Goal: Information Seeking & Learning: Check status

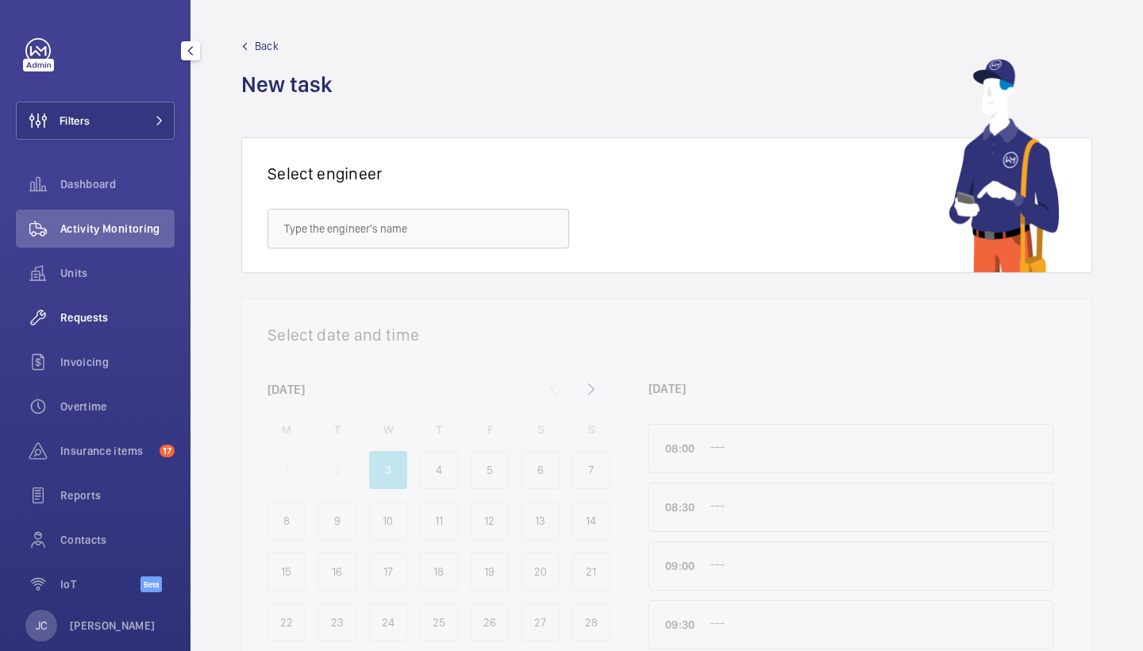
click at [134, 310] on span "Requests" at bounding box center [117, 318] width 114 height 16
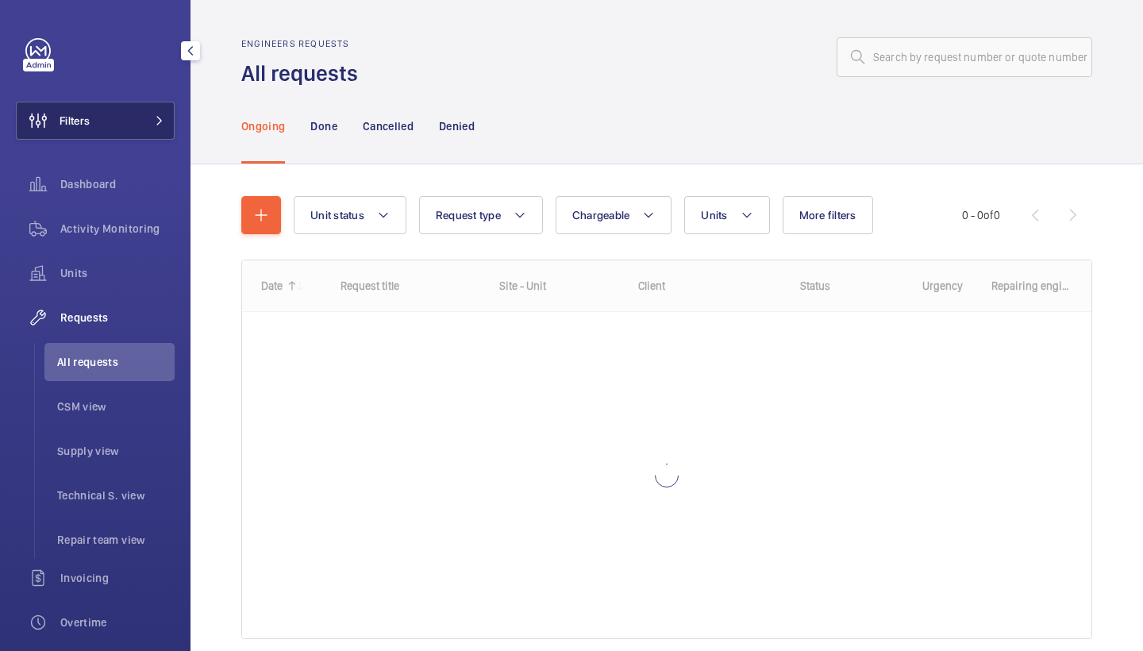
click at [163, 120] on mat-icon at bounding box center [160, 121] width 10 height 10
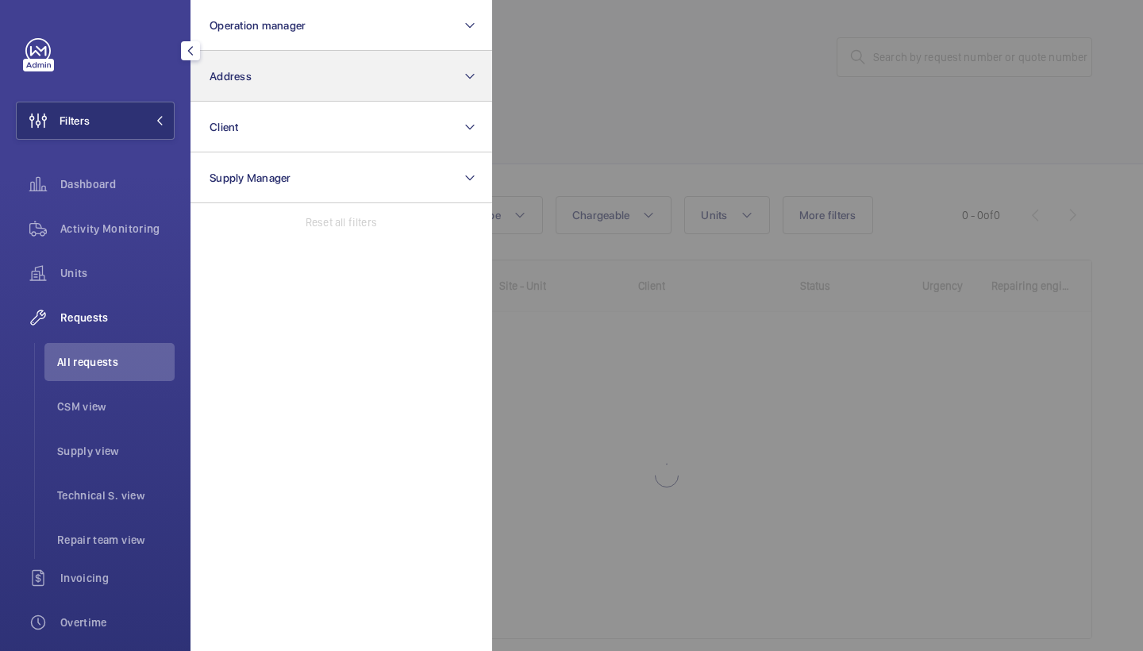
click at [299, 64] on button "Address" at bounding box center [342, 76] width 302 height 51
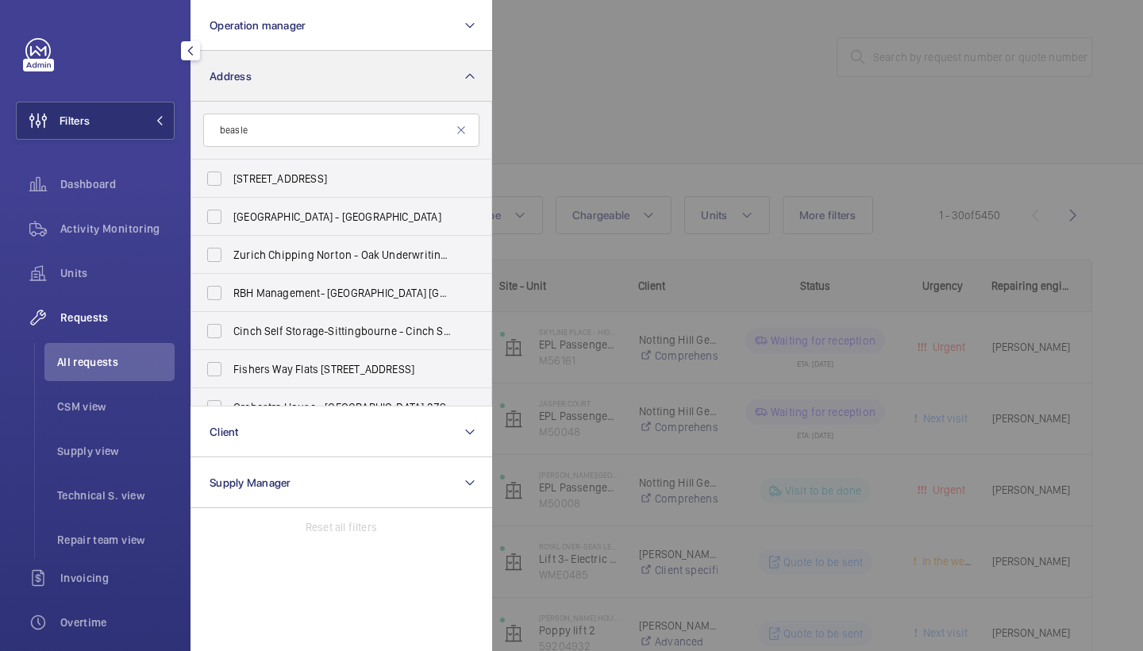
type input "beasley"
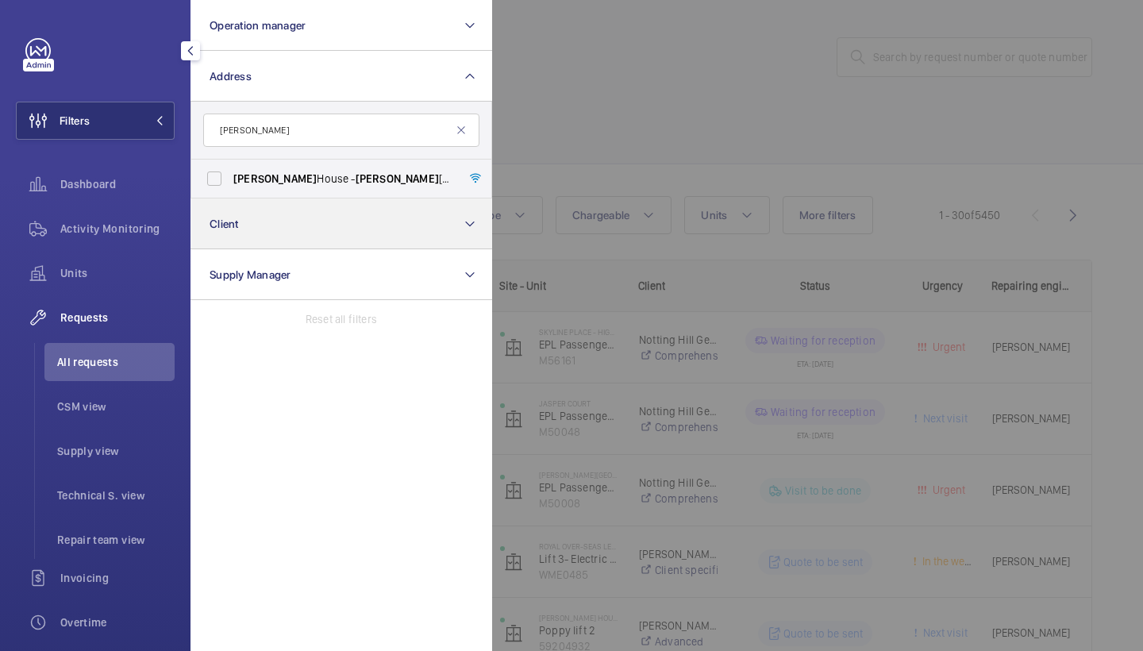
drag, startPoint x: 299, startPoint y: 64, endPoint x: 317, endPoint y: 198, distance: 136.2
click at [317, 198] on button "Client" at bounding box center [342, 223] width 302 height 51
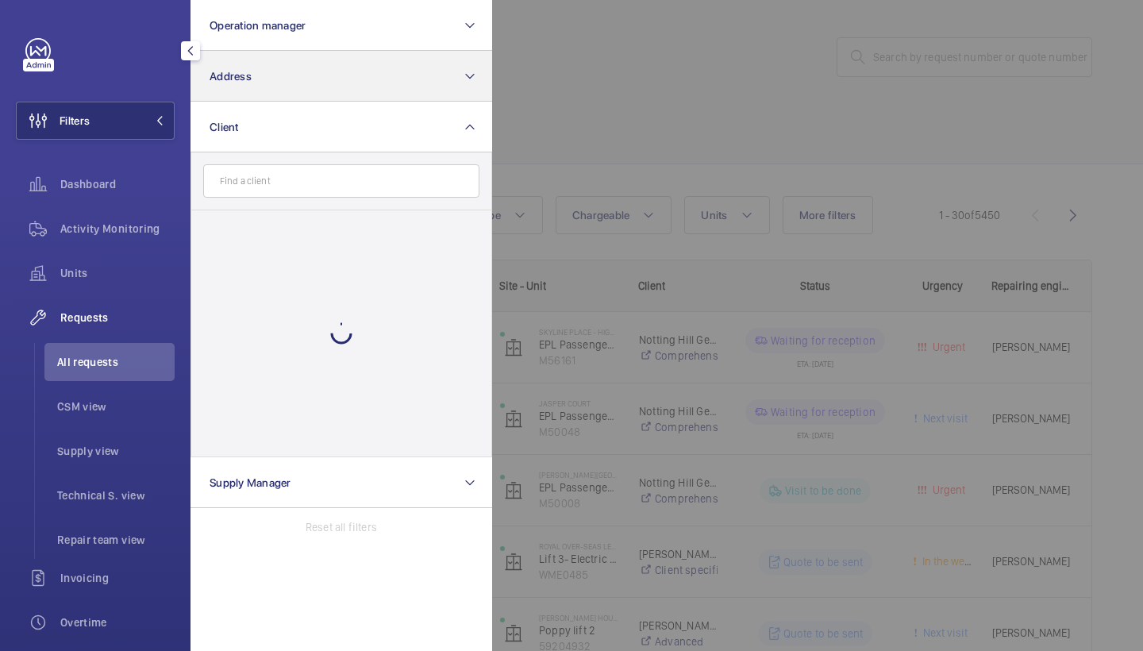
click at [340, 73] on button "Address" at bounding box center [342, 76] width 302 height 51
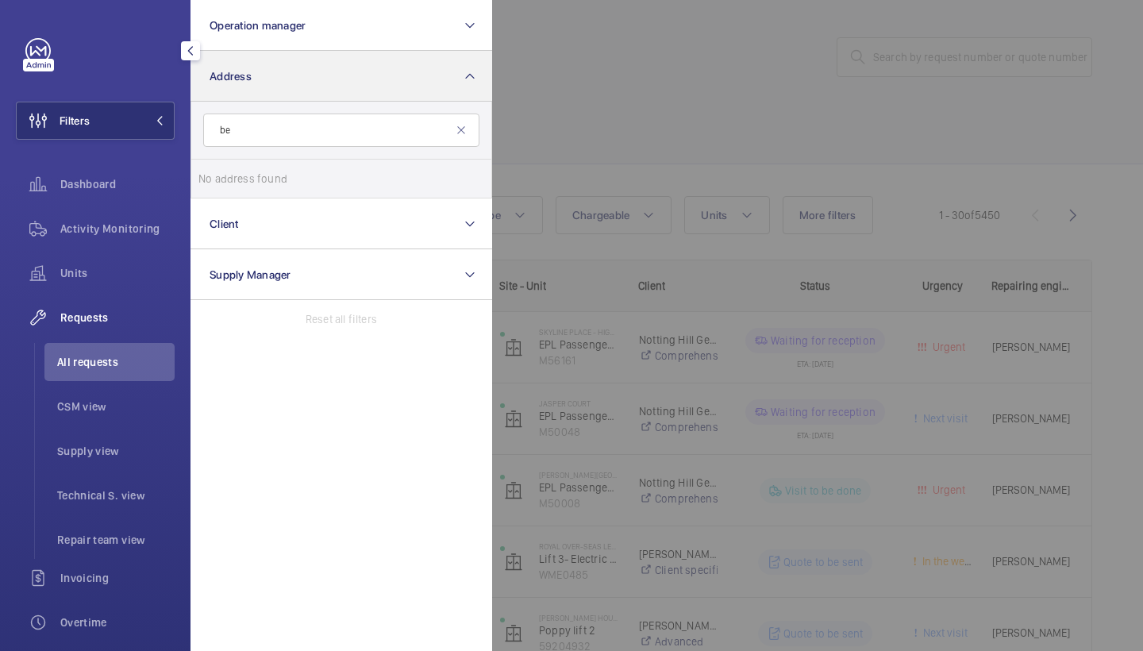
type input "b"
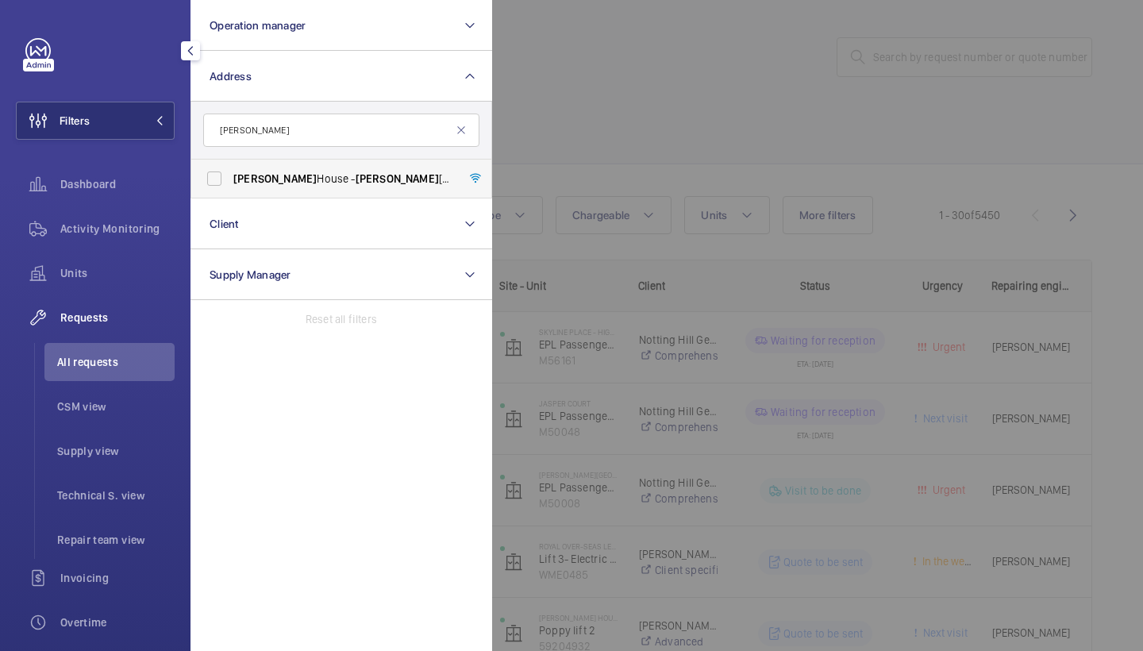
type input "Beasley"
click at [356, 175] on span "Beasley" at bounding box center [397, 178] width 83 height 13
click at [230, 175] on input "Beasley House - Beasley House, LONDON SE15 2FD" at bounding box center [214, 179] width 32 height 32
checkbox input "true"
click at [682, 103] on div at bounding box center [1063, 325] width 1143 height 651
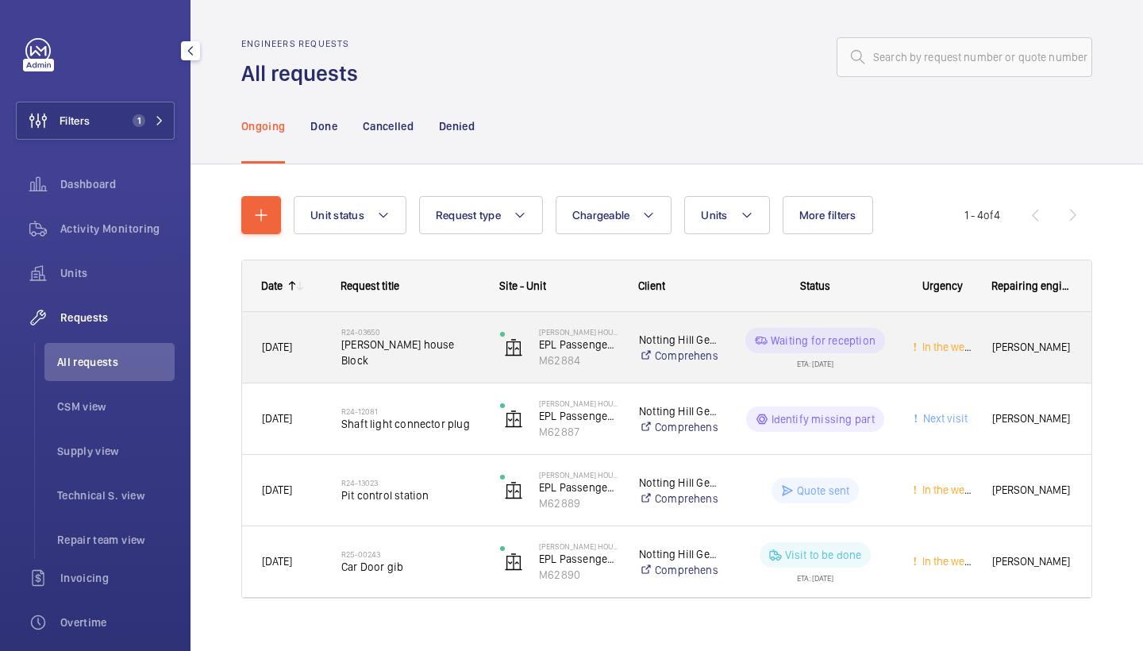
click at [376, 349] on span "Beasley house Block" at bounding box center [410, 353] width 138 height 32
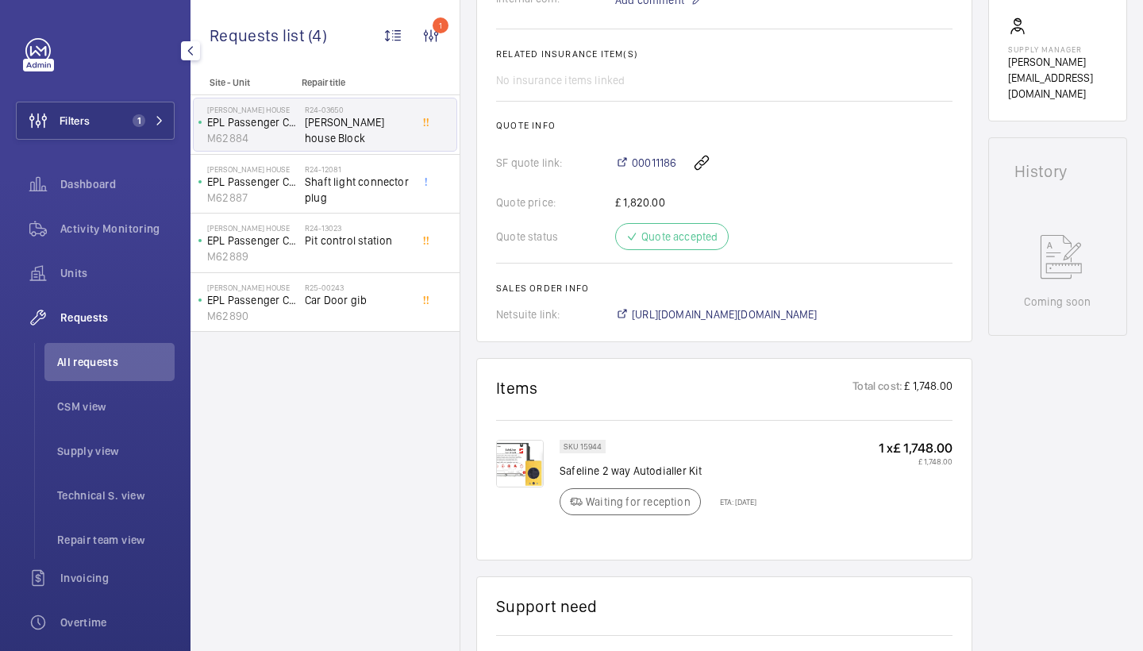
scroll to position [624, 0]
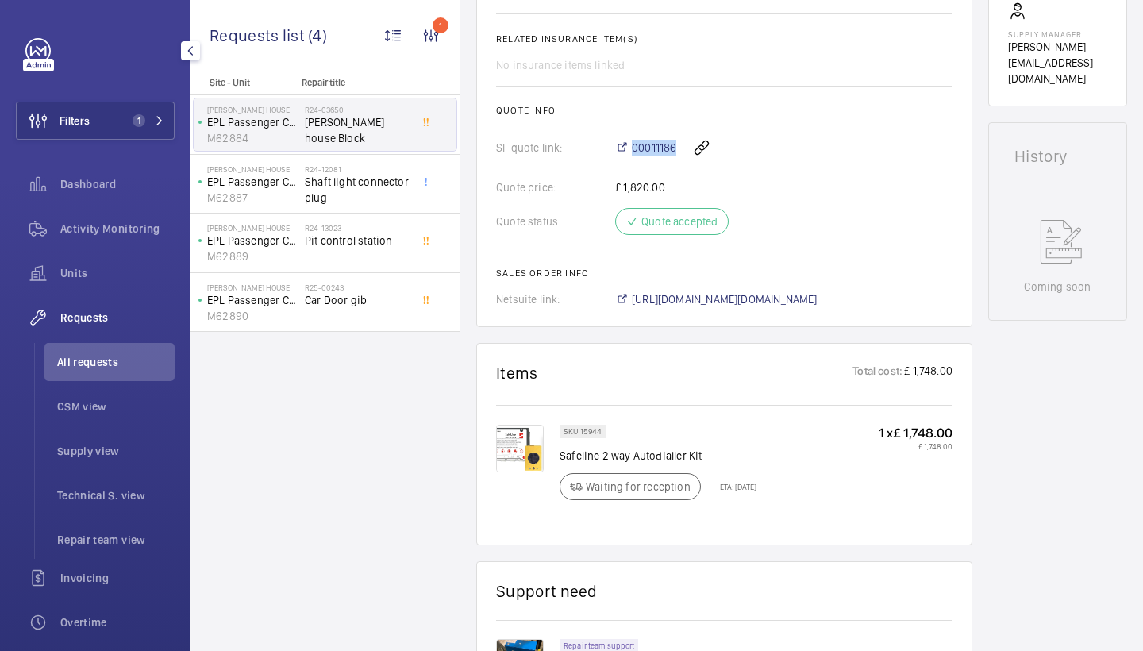
drag, startPoint x: 611, startPoint y: 161, endPoint x: 672, endPoint y: 162, distance: 61.1
click at [672, 162] on div "SF quote link: 00011186" at bounding box center [724, 148] width 457 height 38
copy link "00011186"
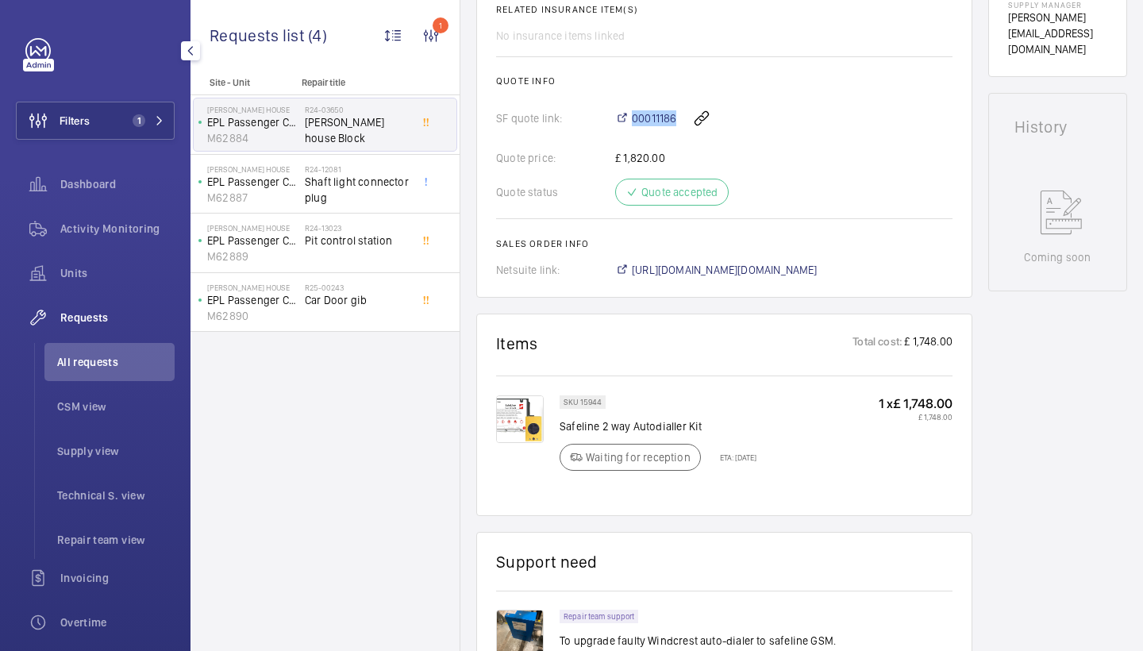
scroll to position [676, 0]
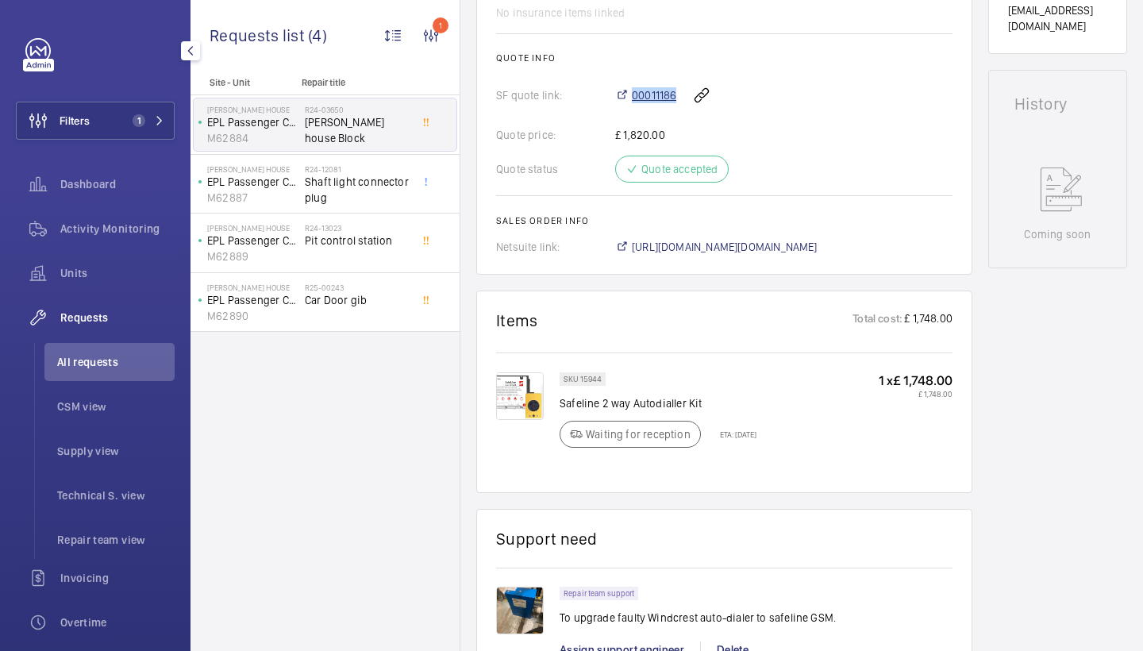
click at [656, 93] on span "00011186" at bounding box center [654, 95] width 44 height 16
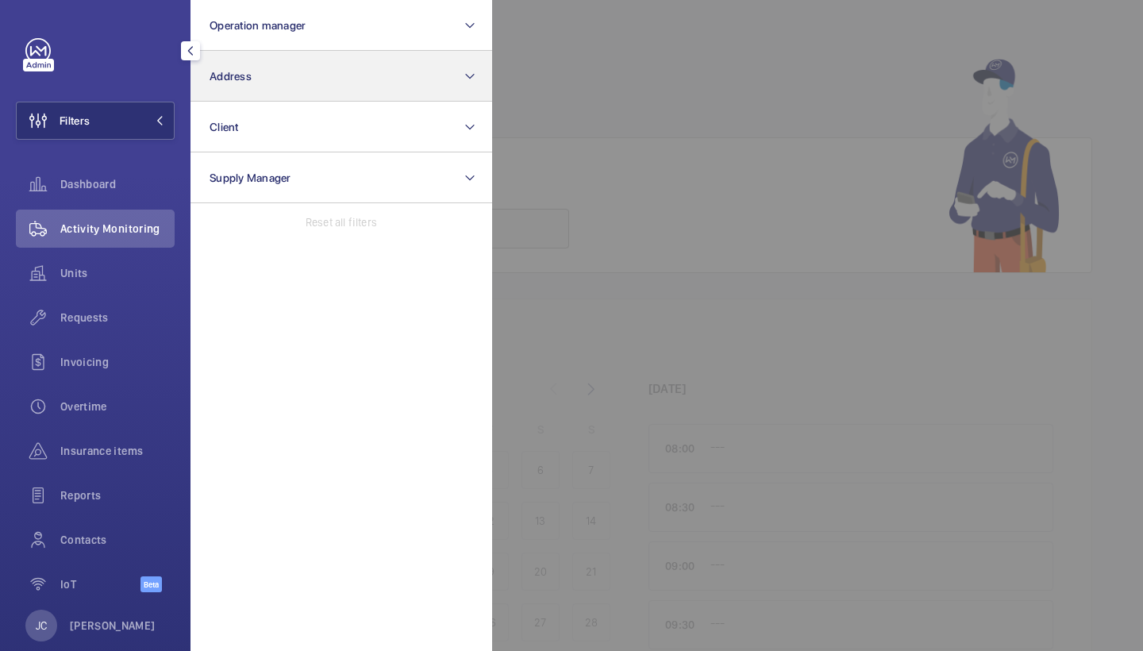
click at [244, 81] on span "Address" at bounding box center [231, 76] width 42 height 13
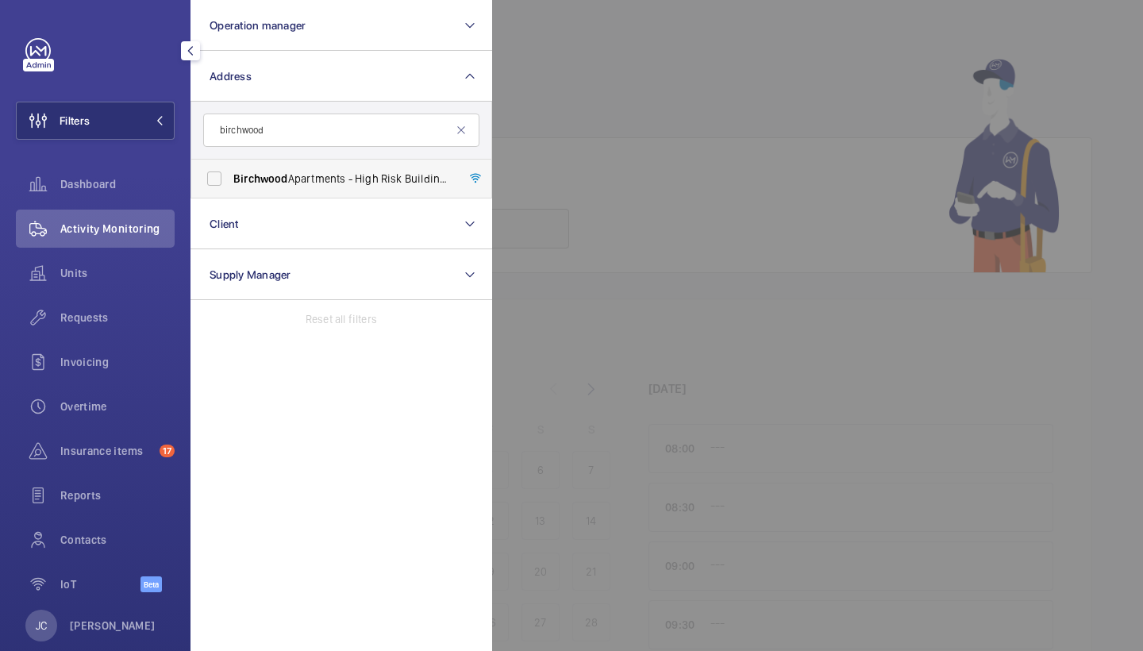
type input "birchwood"
click at [259, 164] on label "Birchwood Apartments - High Risk Building - Birchwood Apartments, LONDON N4 1FR" at bounding box center [329, 179] width 276 height 38
click at [230, 164] on input "Birchwood Apartments - High Risk Building - Birchwood Apartments, LONDON N4 1FR" at bounding box center [214, 179] width 32 height 32
checkbox input "true"
click at [87, 323] on span "Requests" at bounding box center [117, 318] width 114 height 16
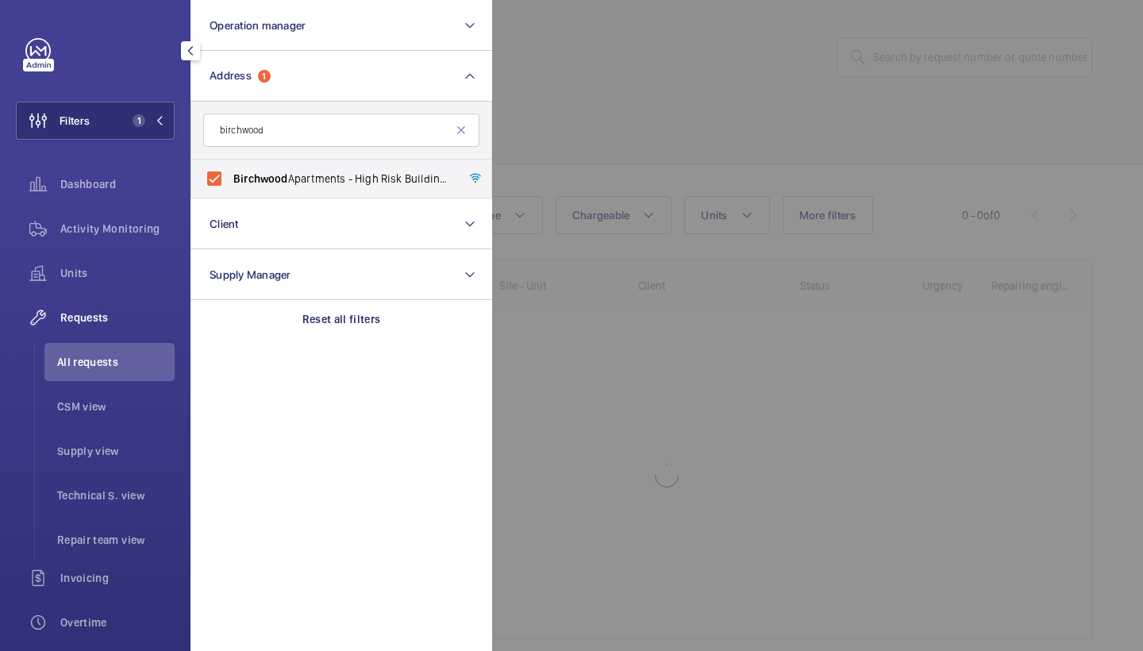
click at [656, 83] on div at bounding box center [1063, 325] width 1143 height 651
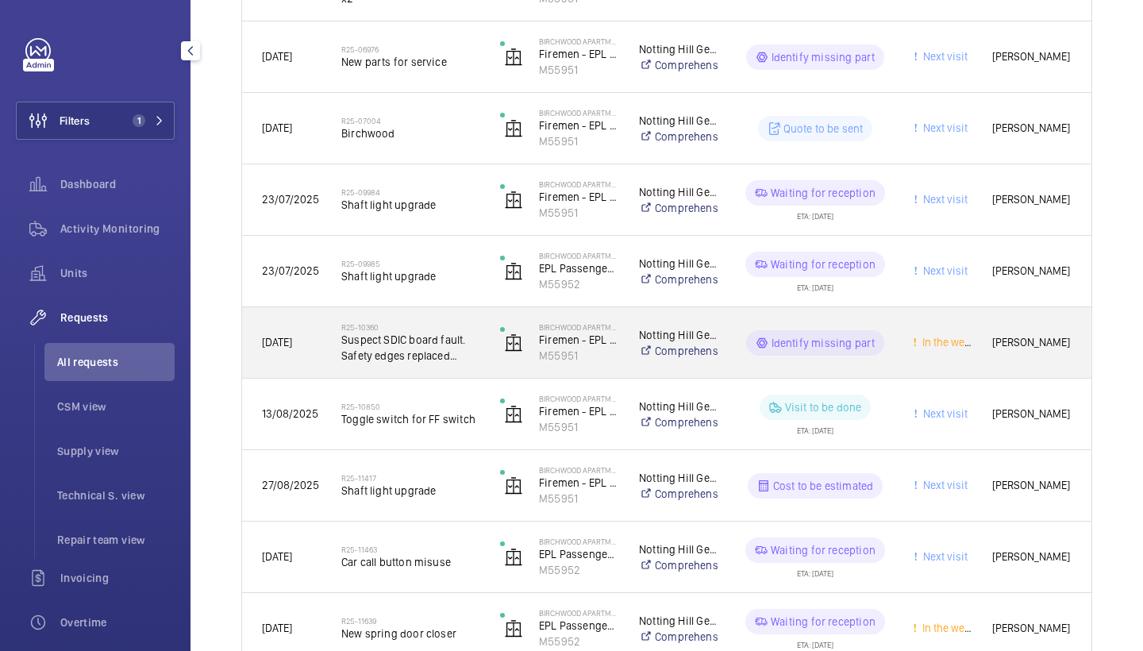
scroll to position [931, 0]
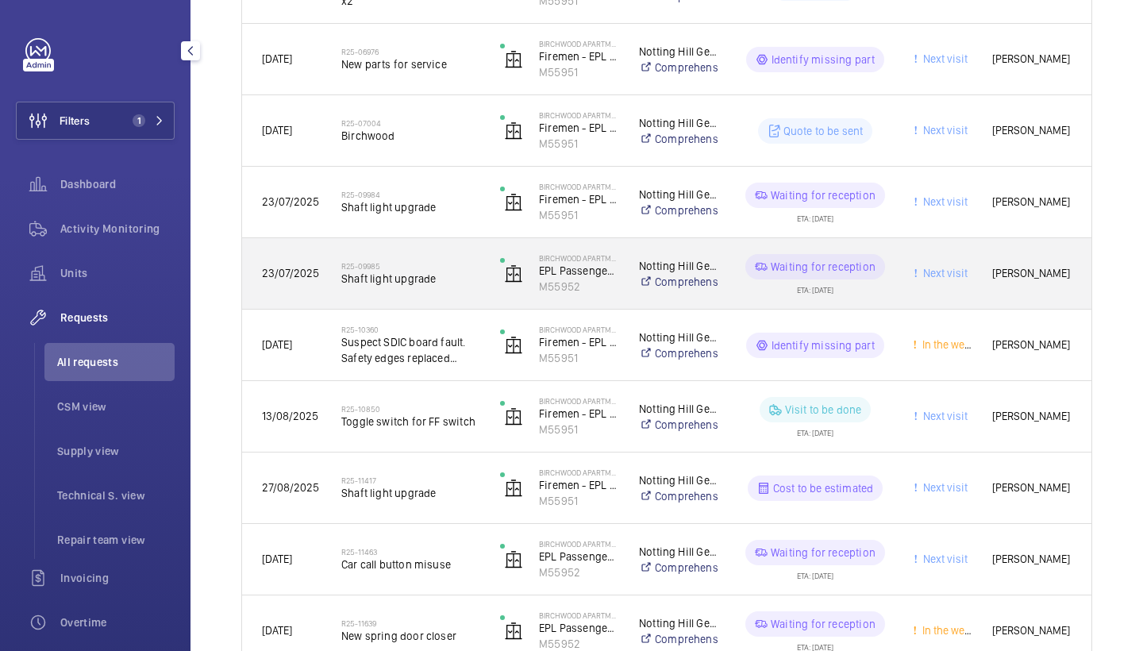
click at [420, 277] on span "Shaft light upgrade" at bounding box center [410, 279] width 138 height 16
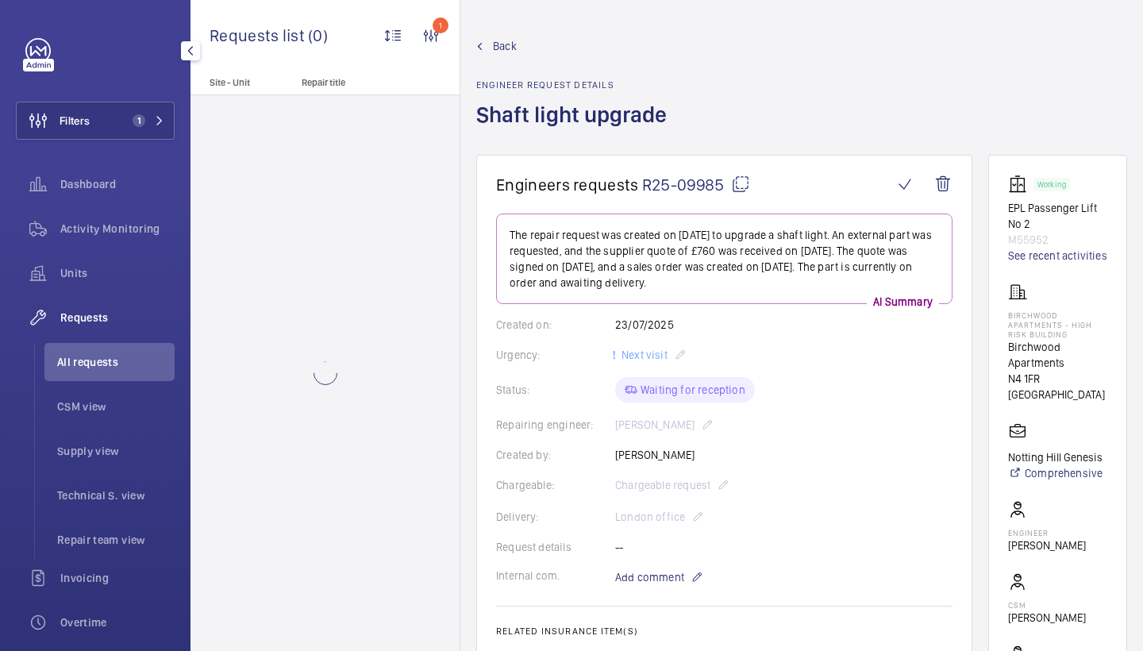
scroll to position [721, 0]
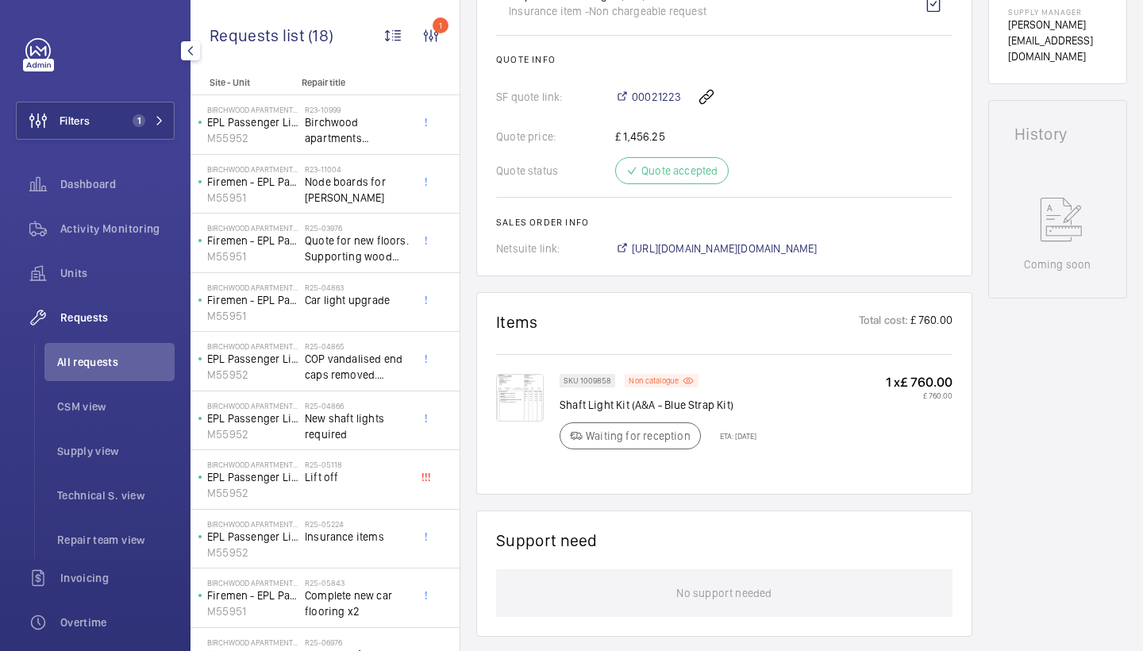
scroll to position [646, 0]
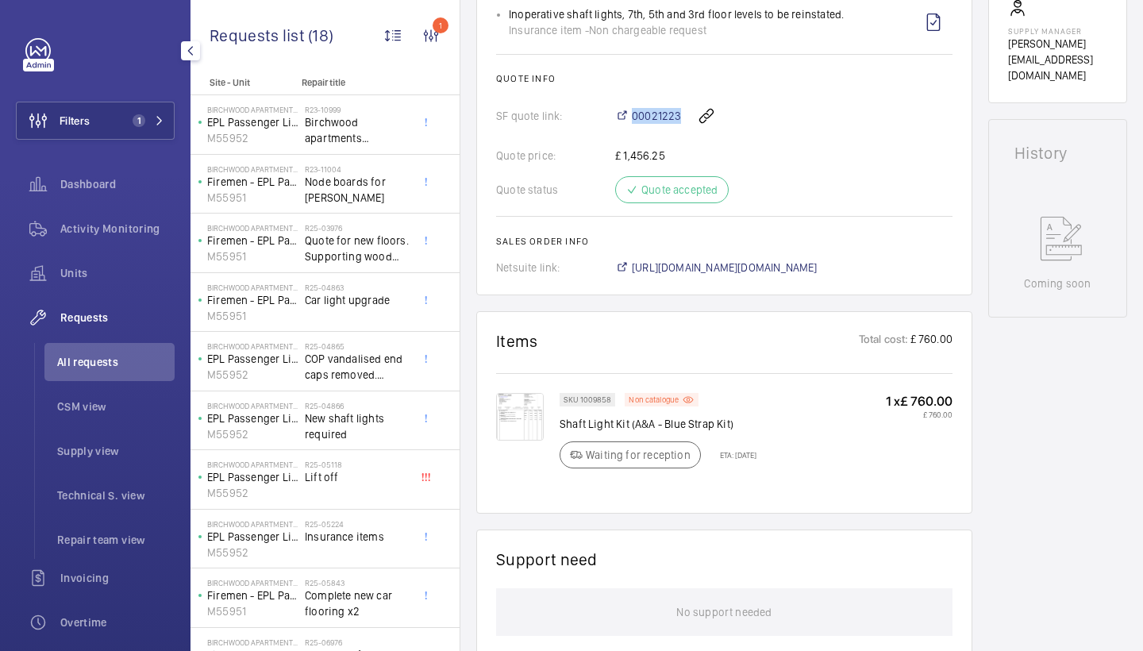
drag, startPoint x: 604, startPoint y: 116, endPoint x: 682, endPoint y: 118, distance: 77.8
click at [682, 118] on div "SF quote link: 00021223" at bounding box center [724, 116] width 457 height 38
copy div "00021223"
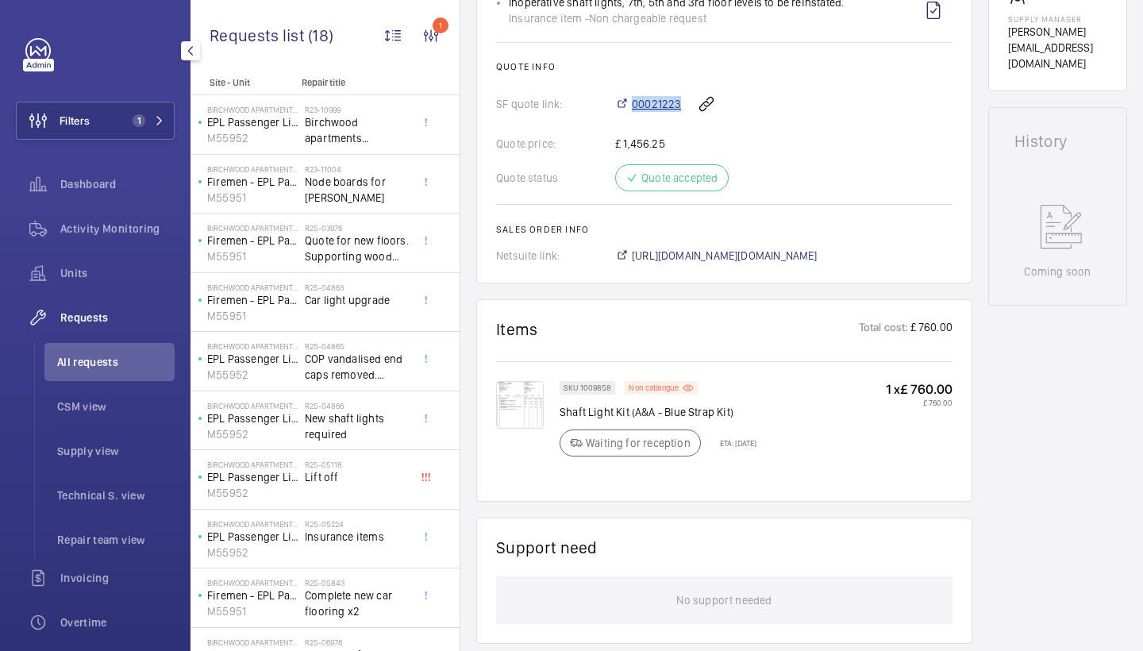
click at [650, 109] on span "00021223" at bounding box center [656, 104] width 49 height 16
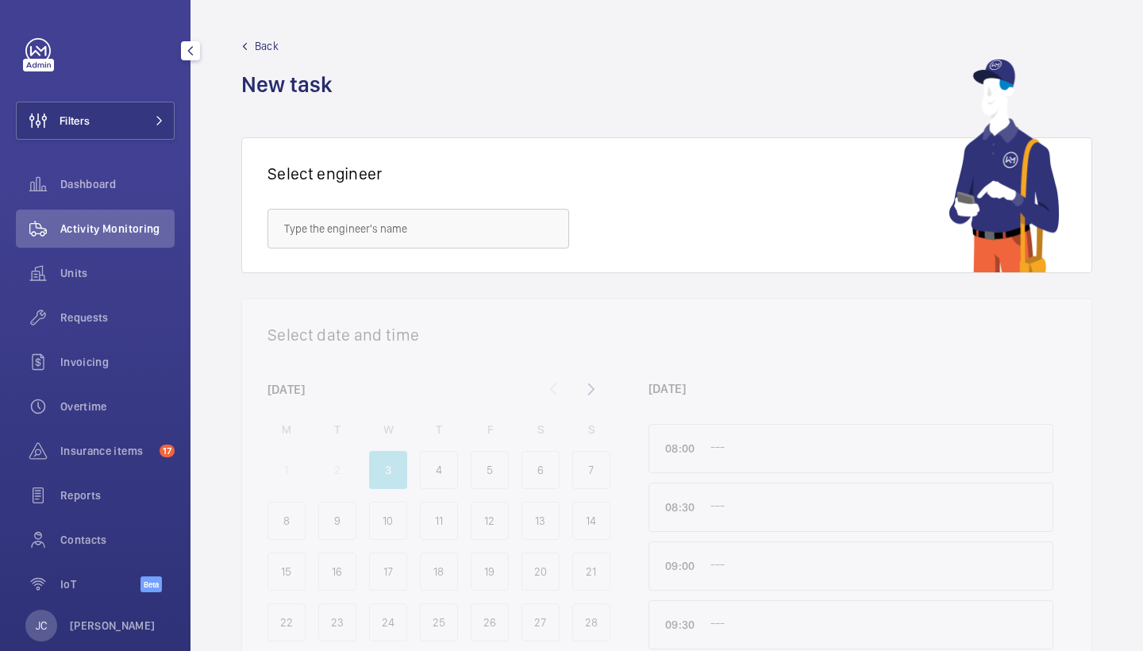
click at [136, 98] on div "Filters Dashboard Activity Monitoring Units Requests Invoicing Overtime Insuran…" at bounding box center [95, 324] width 159 height 572
click at [138, 115] on button "Filters" at bounding box center [95, 121] width 159 height 38
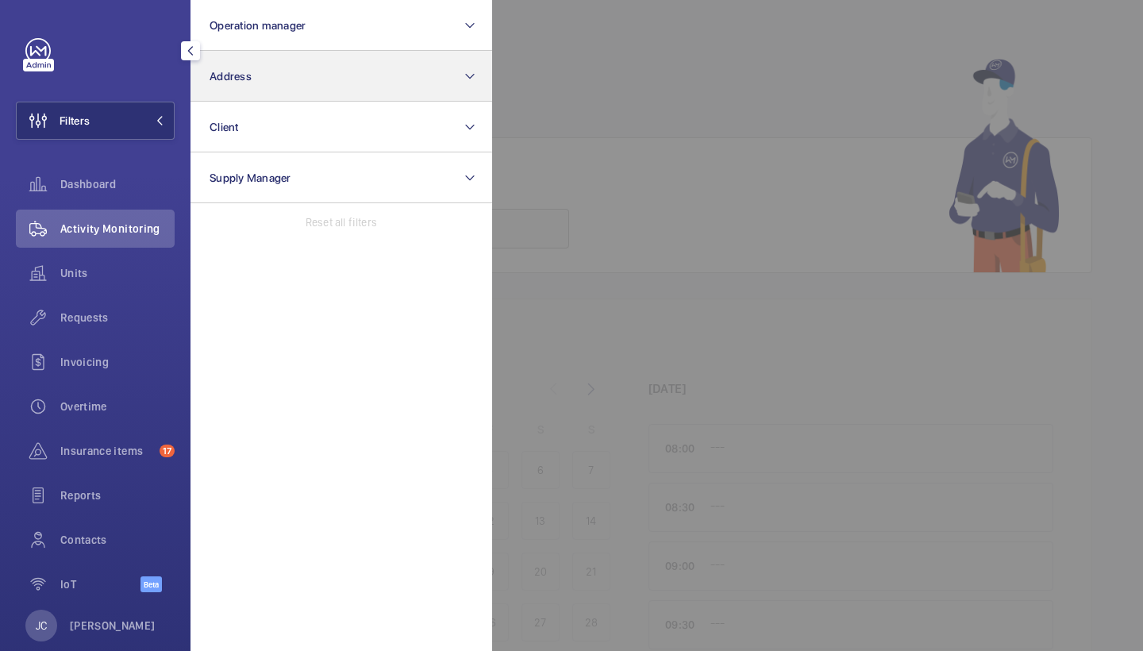
click at [248, 76] on span "Address" at bounding box center [231, 76] width 42 height 13
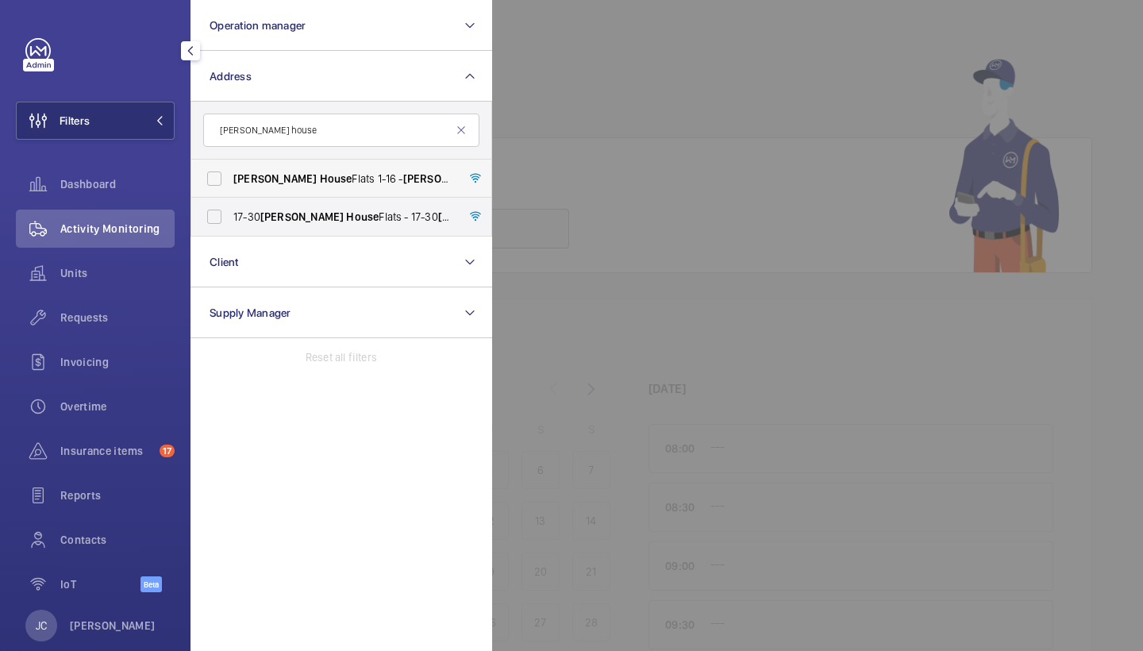
type input "lewis house"
click at [320, 174] on span "House" at bounding box center [336, 178] width 33 height 13
click at [230, 174] on input "Lewis House Flats 1-16 - Lewis House Flats 1-16, LONDON N1 2UH" at bounding box center [214, 179] width 32 height 32
checkbox input "true"
click at [268, 206] on label "17-30 Lewis House Flats - 17-30 Lewis House Flats, LONDON N1 2UH" at bounding box center [329, 217] width 276 height 38
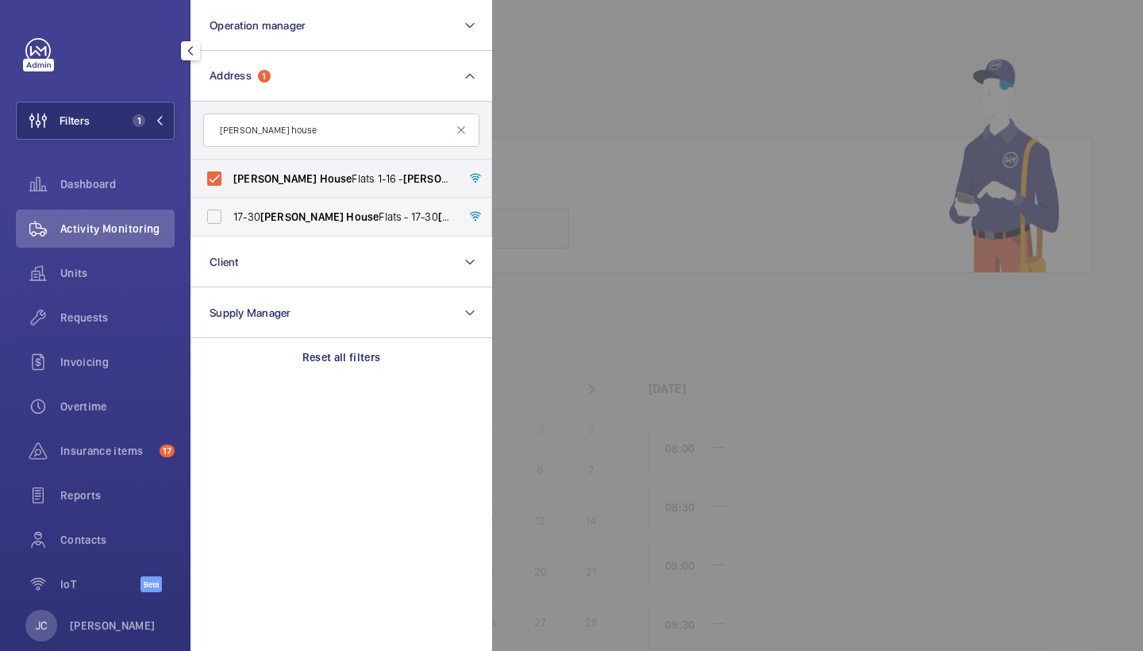
click at [230, 206] on input "17-30 Lewis House Flats - 17-30 Lewis House Flats, LONDON N1 2UH" at bounding box center [214, 217] width 32 height 32
checkbox input "true"
click at [320, 179] on span "House" at bounding box center [336, 178] width 33 height 13
click at [230, 179] on input "Lewis House Flats 1-16 - Lewis House Flats 1-16, LONDON N1 2UH" at bounding box center [214, 179] width 32 height 32
checkbox input "false"
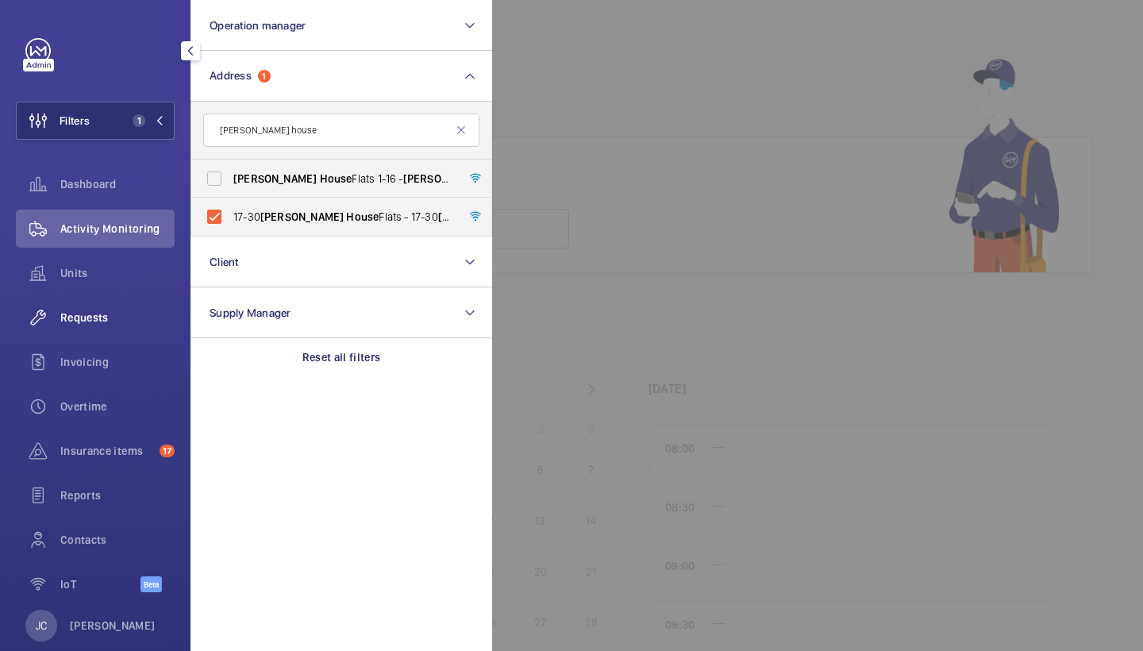
click at [143, 322] on span "Requests" at bounding box center [117, 318] width 114 height 16
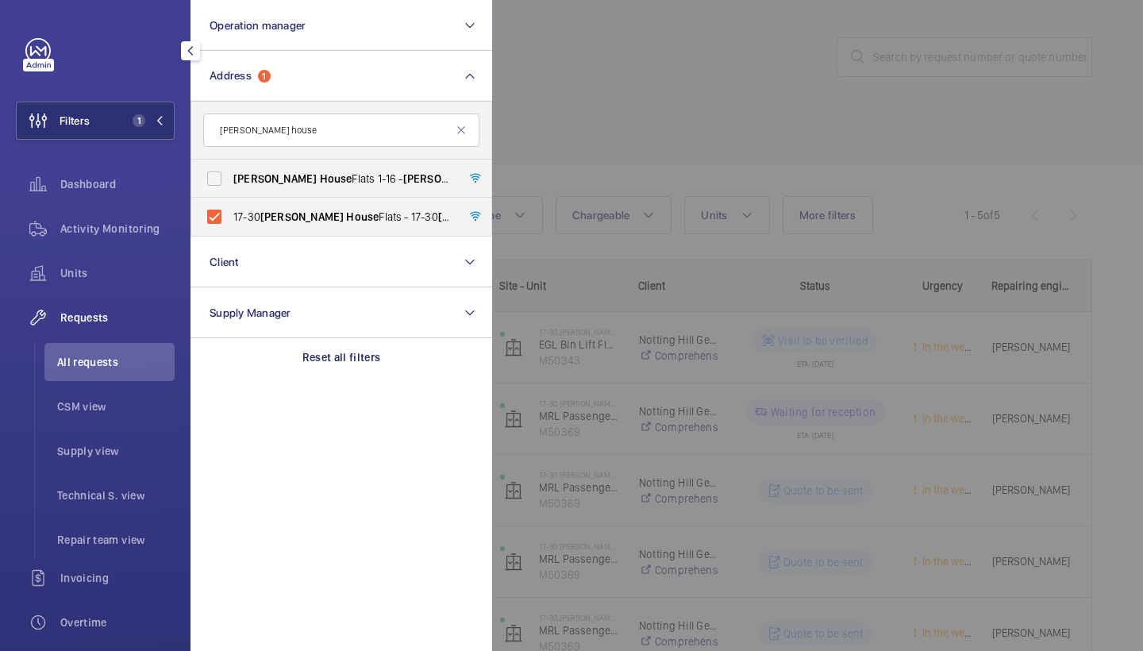
click at [629, 77] on div at bounding box center [1063, 325] width 1143 height 651
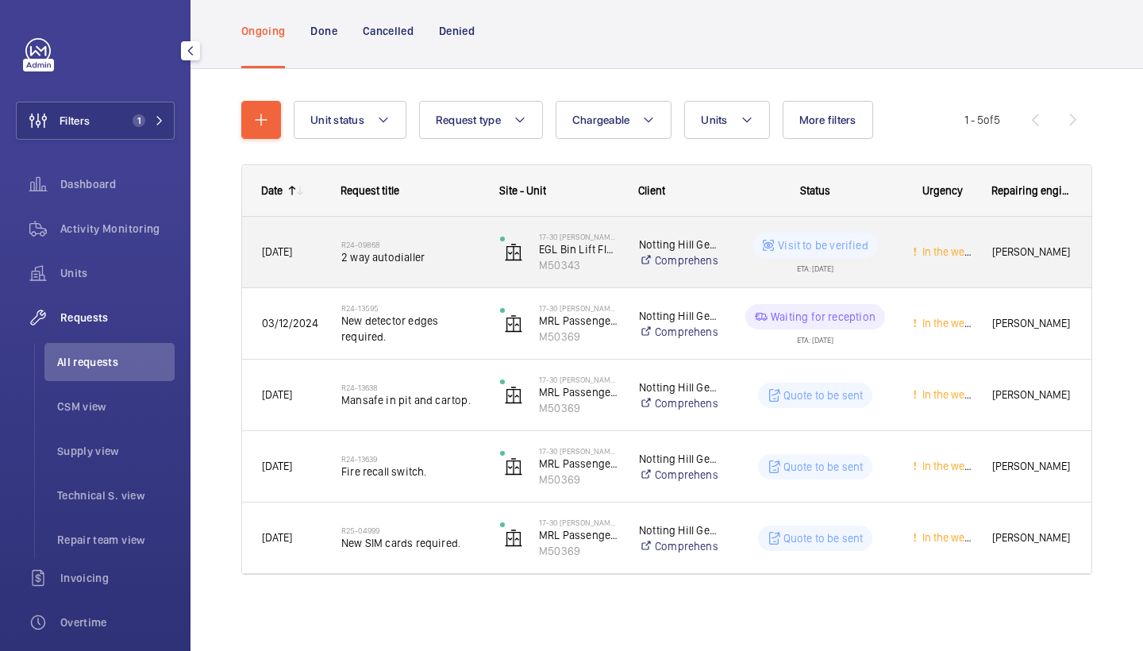
scroll to position [95, 0]
click at [449, 250] on span "2 way autodialler" at bounding box center [410, 257] width 138 height 16
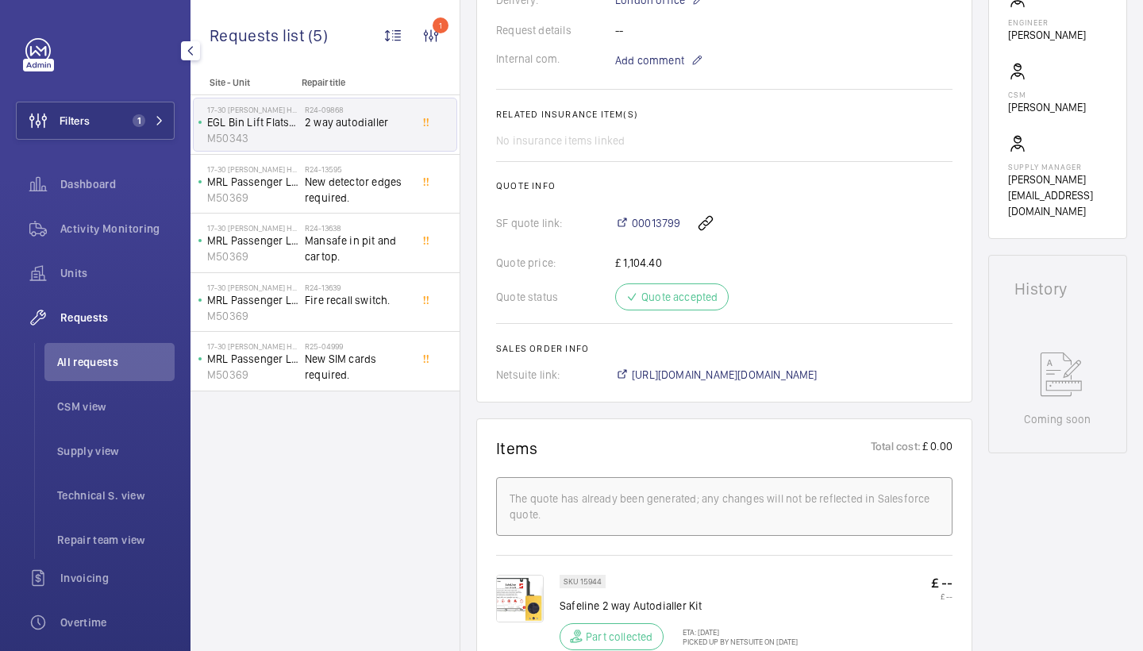
scroll to position [354, 0]
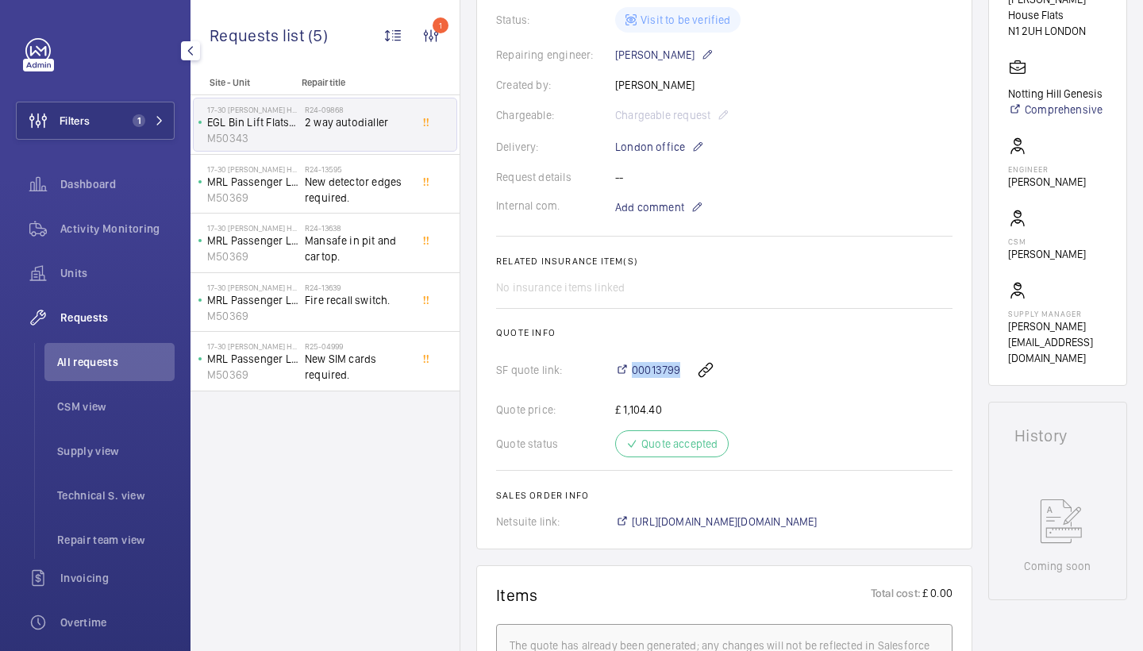
drag, startPoint x: 593, startPoint y: 364, endPoint x: 681, endPoint y: 368, distance: 88.2
click at [681, 368] on div "SF quote link: 00013799" at bounding box center [724, 370] width 457 height 38
copy div "00013799"
click at [654, 370] on span "00013799" at bounding box center [656, 370] width 48 height 16
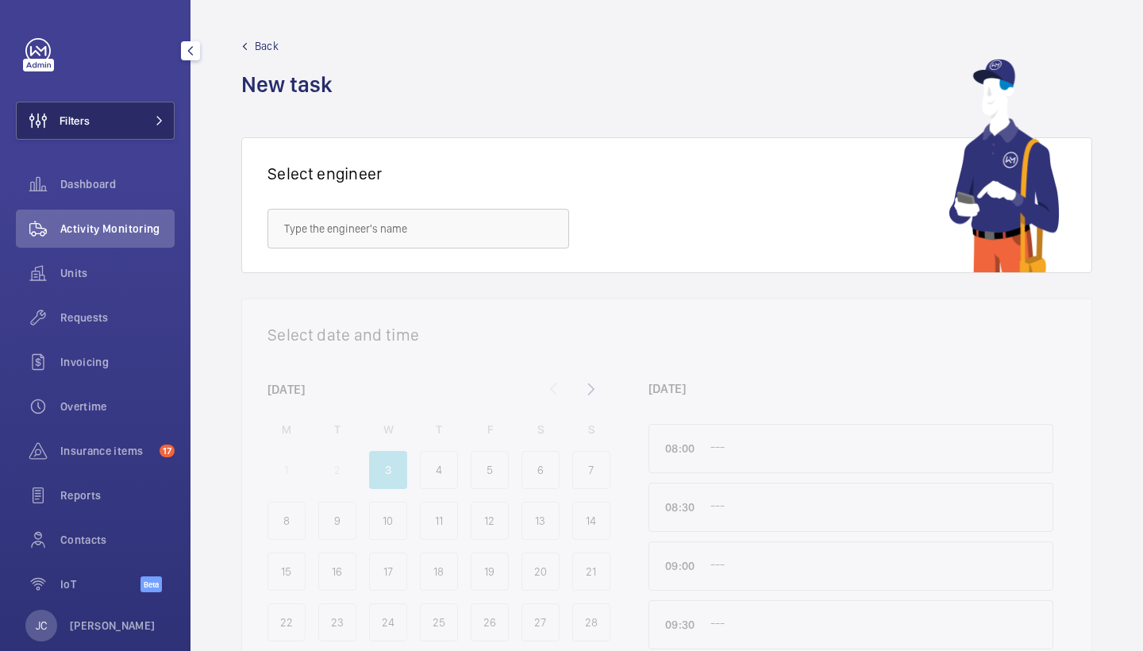
click at [114, 123] on button "Filters" at bounding box center [95, 121] width 159 height 38
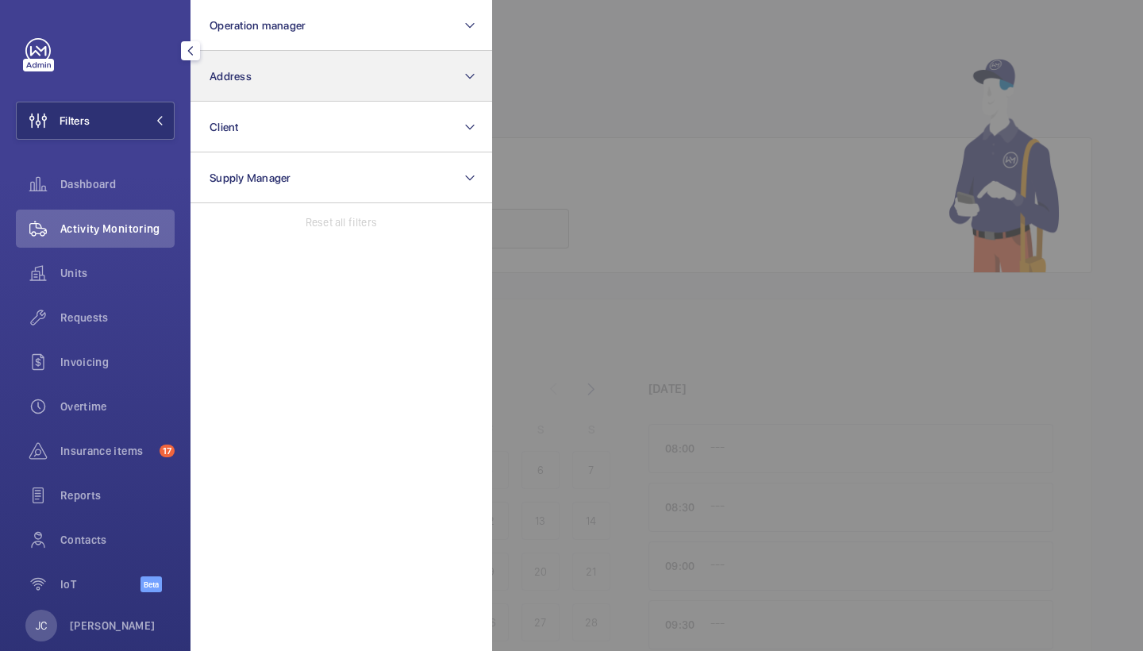
click at [205, 94] on button "Address" at bounding box center [342, 76] width 302 height 51
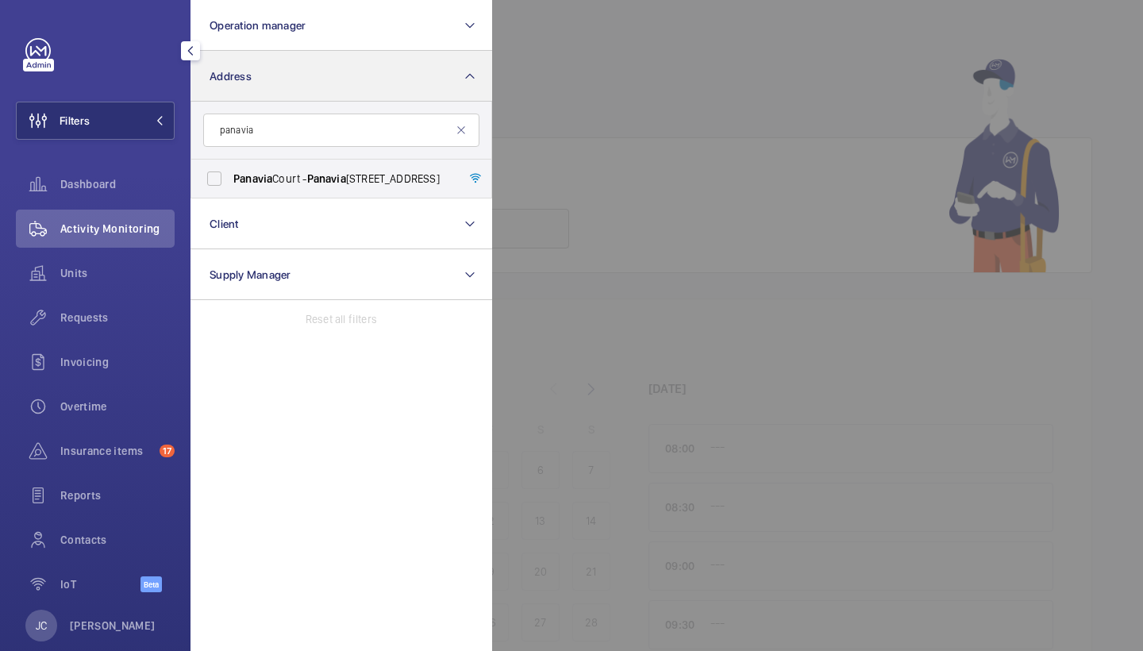
type input "panacea"
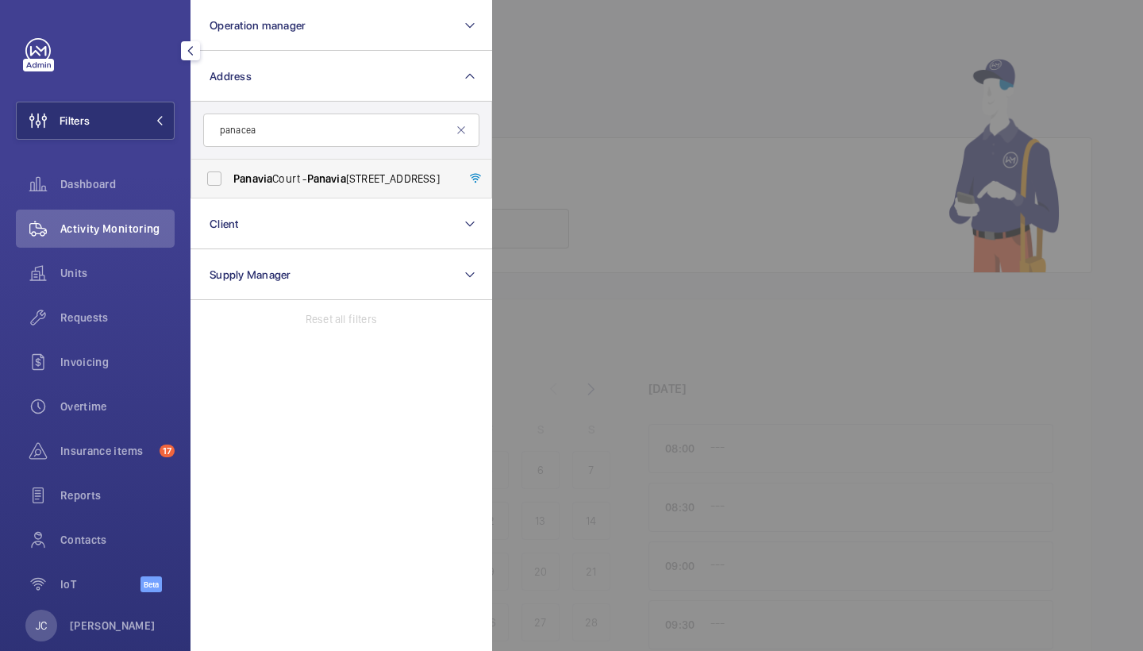
drag, startPoint x: 218, startPoint y: 75, endPoint x: 339, endPoint y: 171, distance: 154.3
click at [339, 171] on span "[STREET_ADDRESS]" at bounding box center [342, 179] width 218 height 16
click at [230, 171] on input "[STREET_ADDRESS]" at bounding box center [214, 179] width 32 height 32
checkbox input "true"
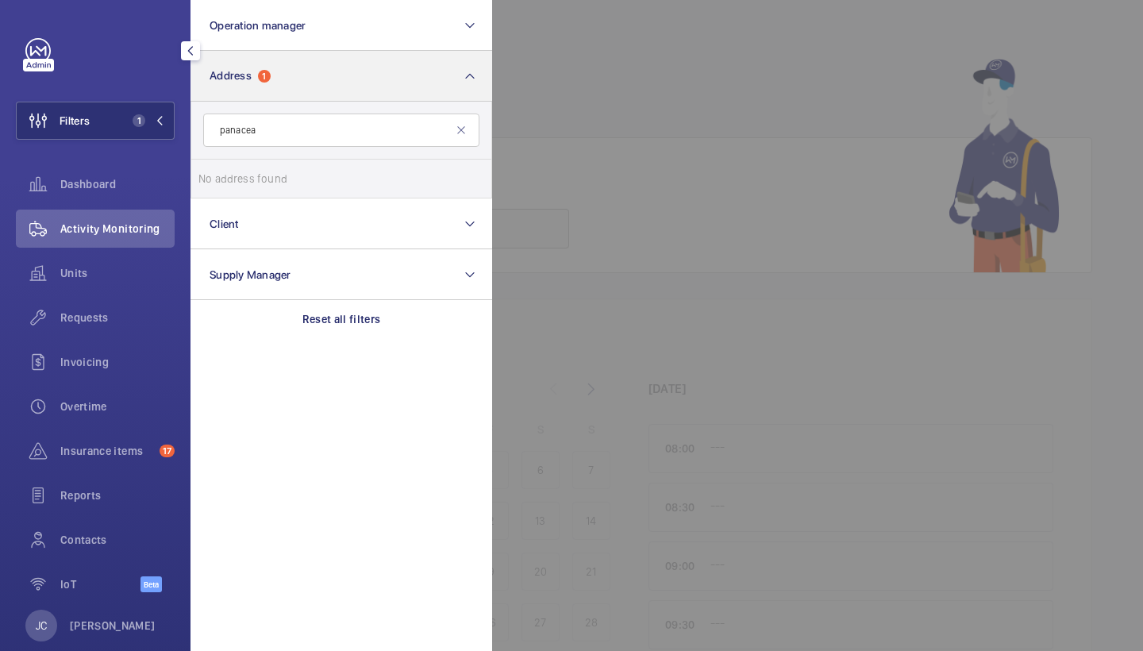
drag, startPoint x: 91, startPoint y: 311, endPoint x: 216, endPoint y: 65, distance: 276.3
click at [91, 311] on span "Requests" at bounding box center [117, 318] width 114 height 16
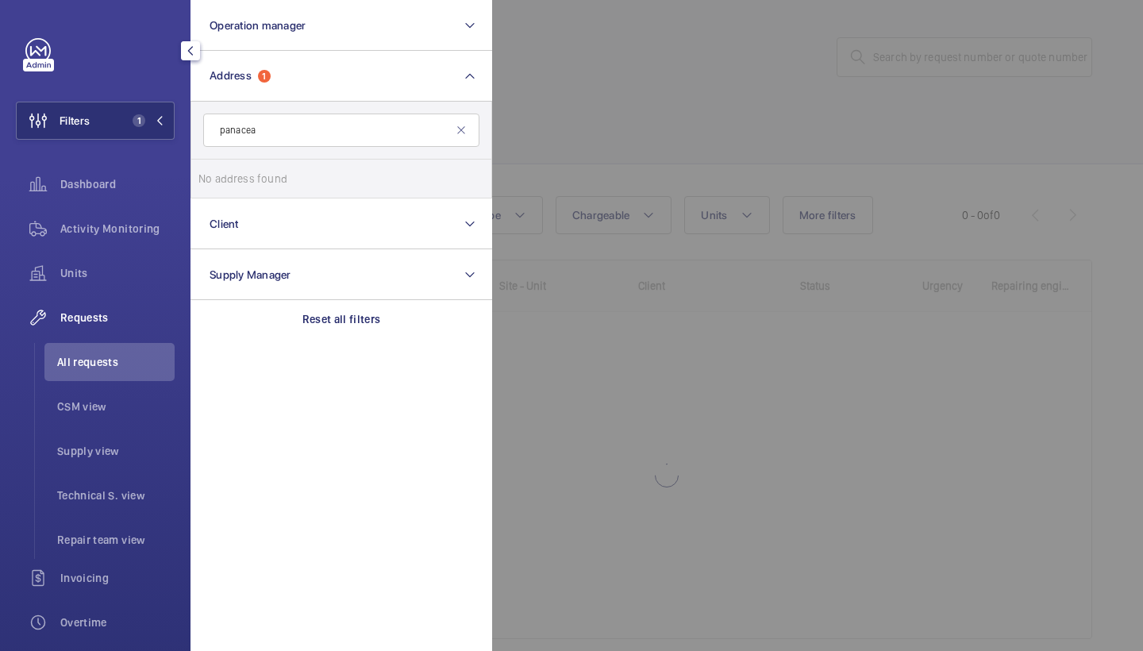
click at [572, 53] on div at bounding box center [1063, 325] width 1143 height 651
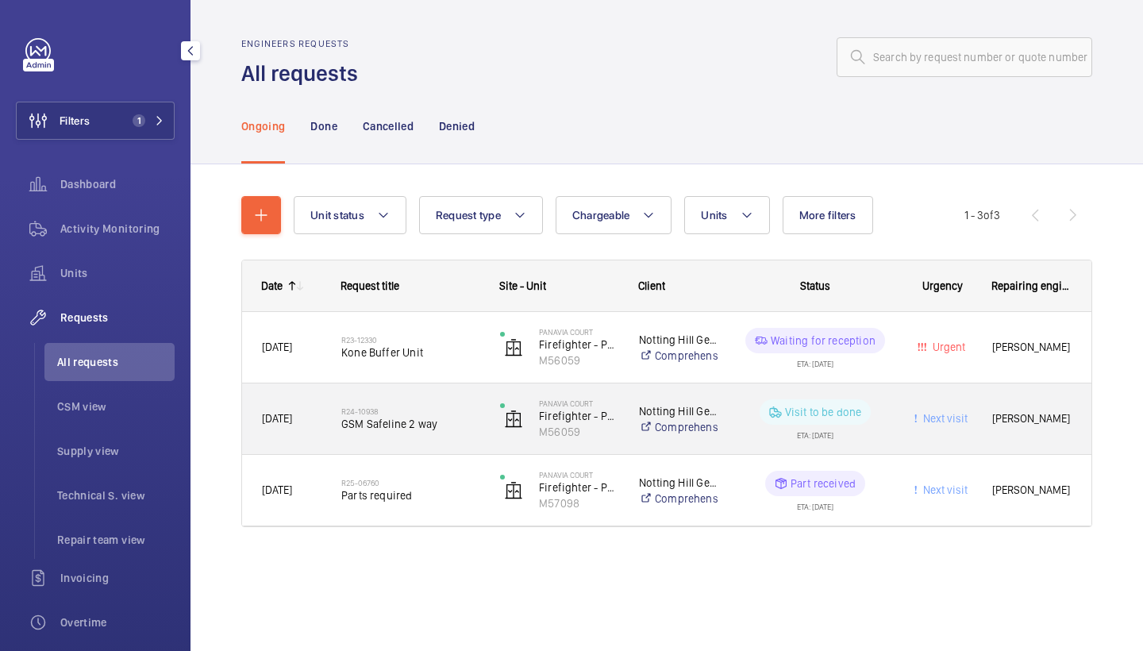
click at [405, 441] on div "R24-10938 GSM Safeline 2 way" at bounding box center [410, 419] width 138 height 46
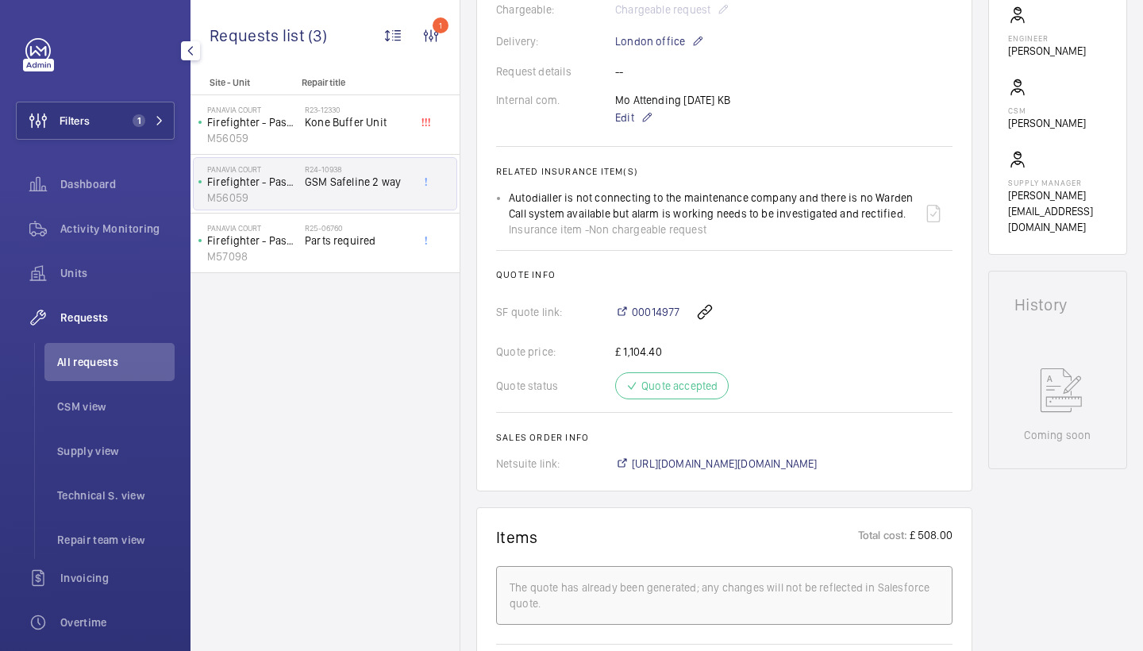
scroll to position [492, 0]
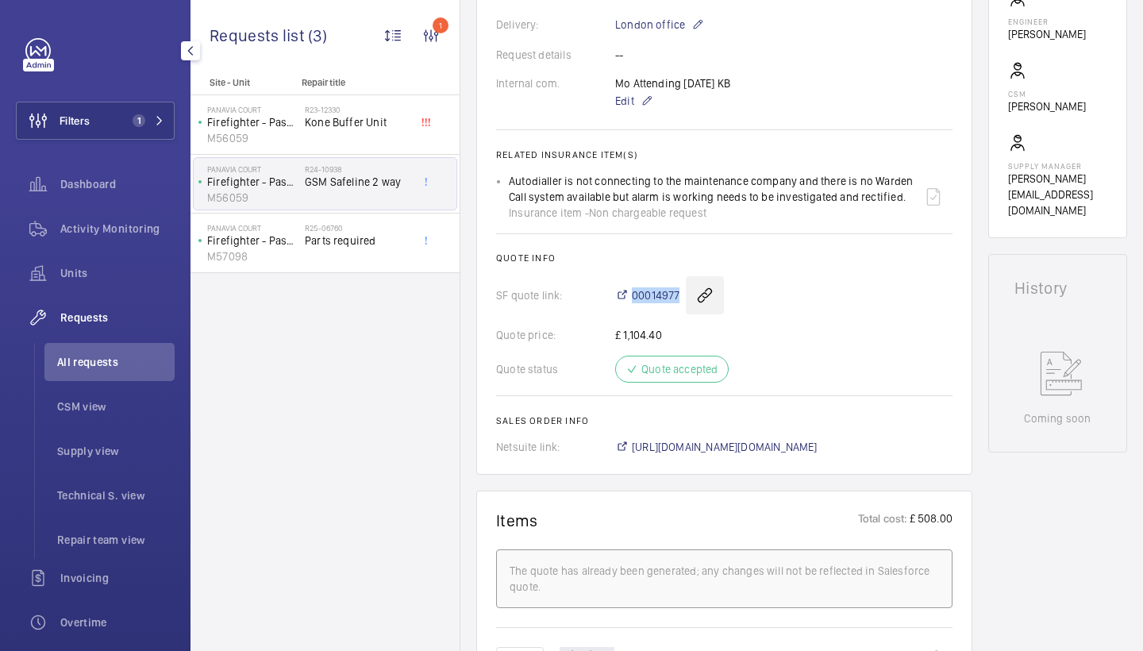
drag, startPoint x: 603, startPoint y: 302, endPoint x: 688, endPoint y: 303, distance: 85.0
click at [688, 303] on div "SF quote link: 00014977" at bounding box center [724, 295] width 457 height 38
copy div "00014977"
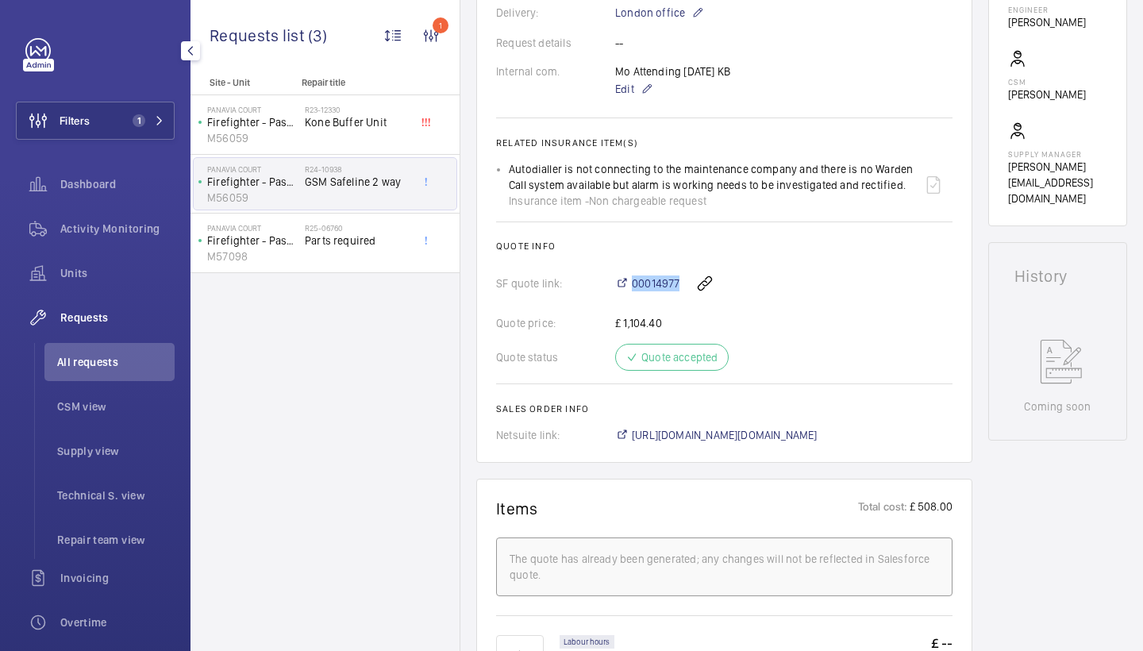
scroll to position [507, 0]
click at [665, 283] on span "00014977" at bounding box center [656, 281] width 48 height 16
